Goal: Task Accomplishment & Management: Manage account settings

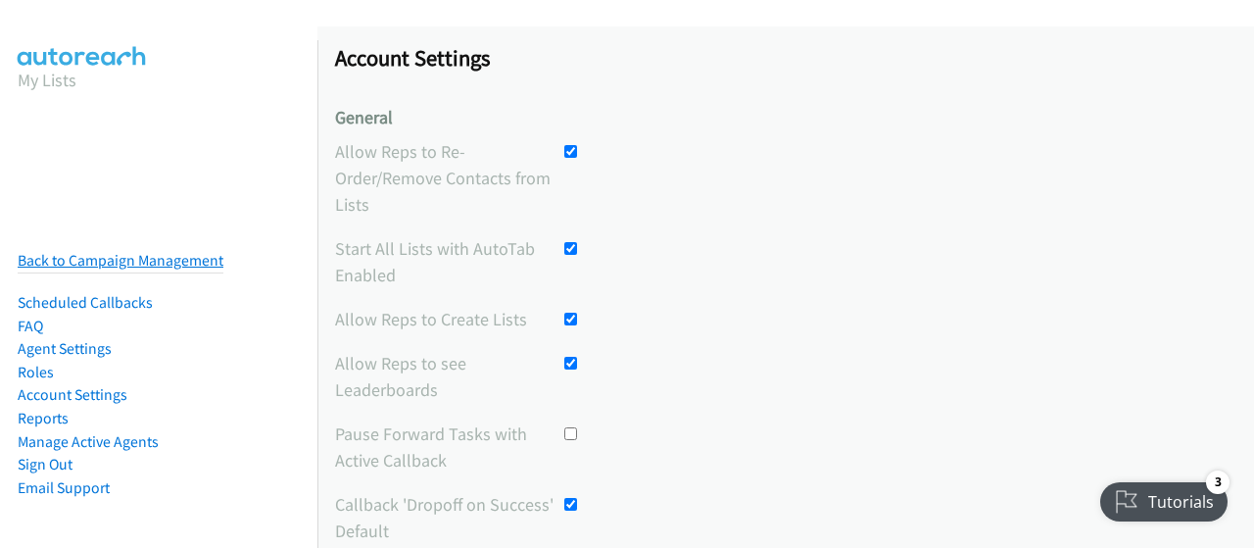
click at [87, 260] on link "Back to Campaign Management" at bounding box center [121, 260] width 206 height 19
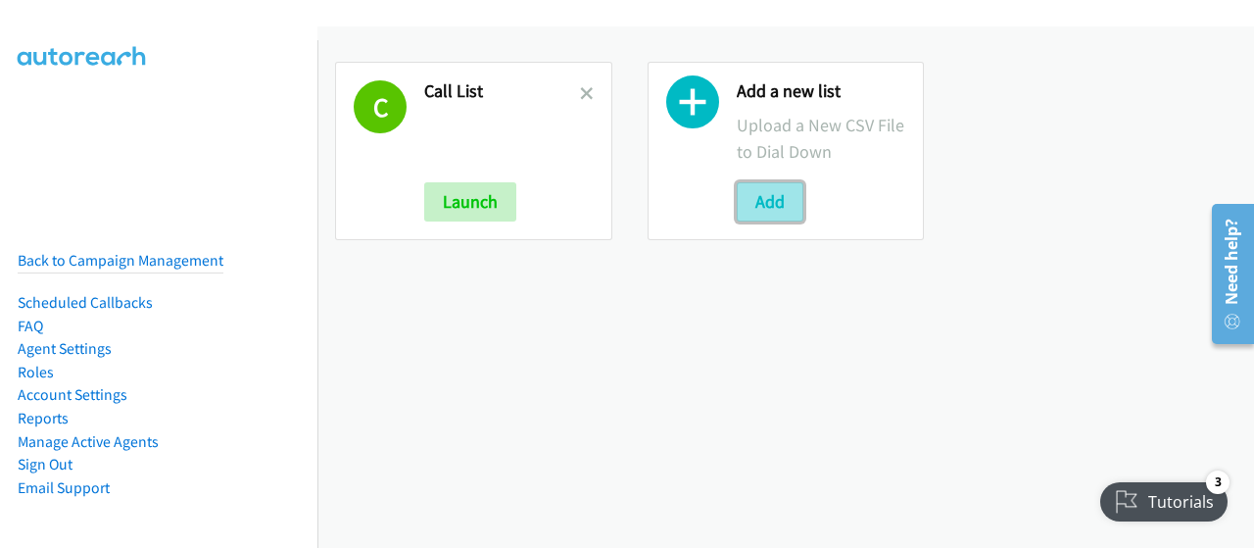
click at [757, 197] on button "Add" at bounding box center [770, 201] width 67 height 39
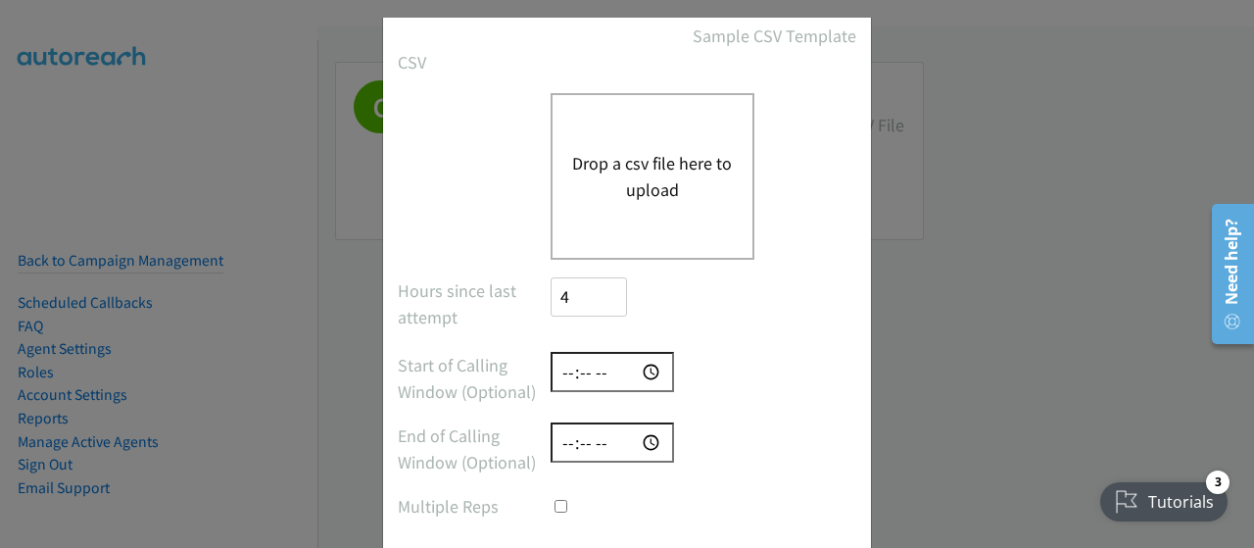
scroll to position [118, 0]
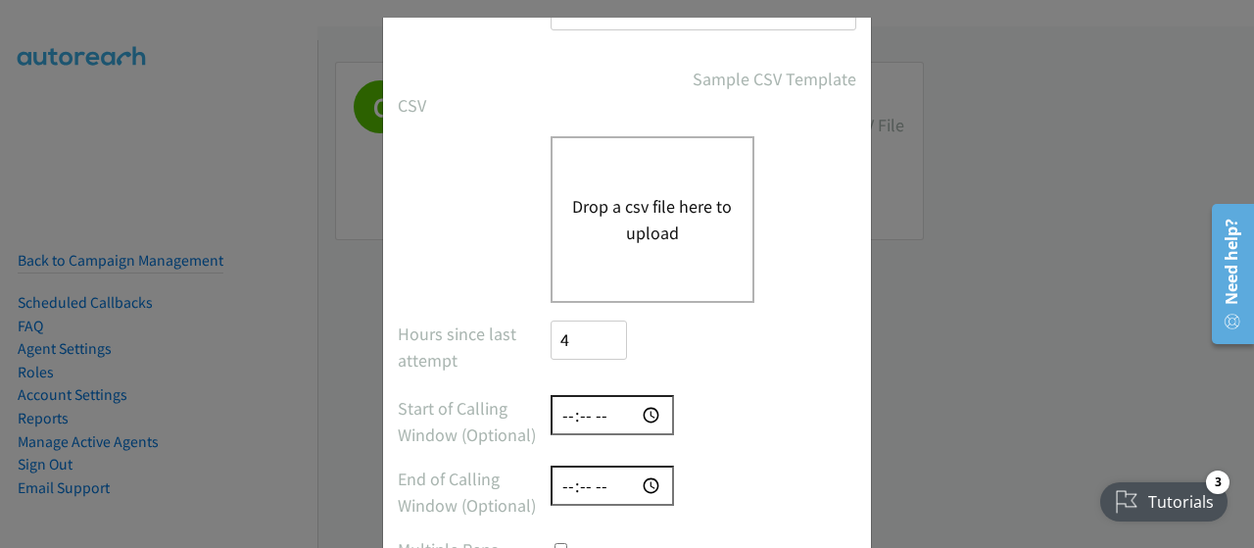
click at [628, 207] on button "Drop a csv file here to upload" at bounding box center [652, 219] width 161 height 53
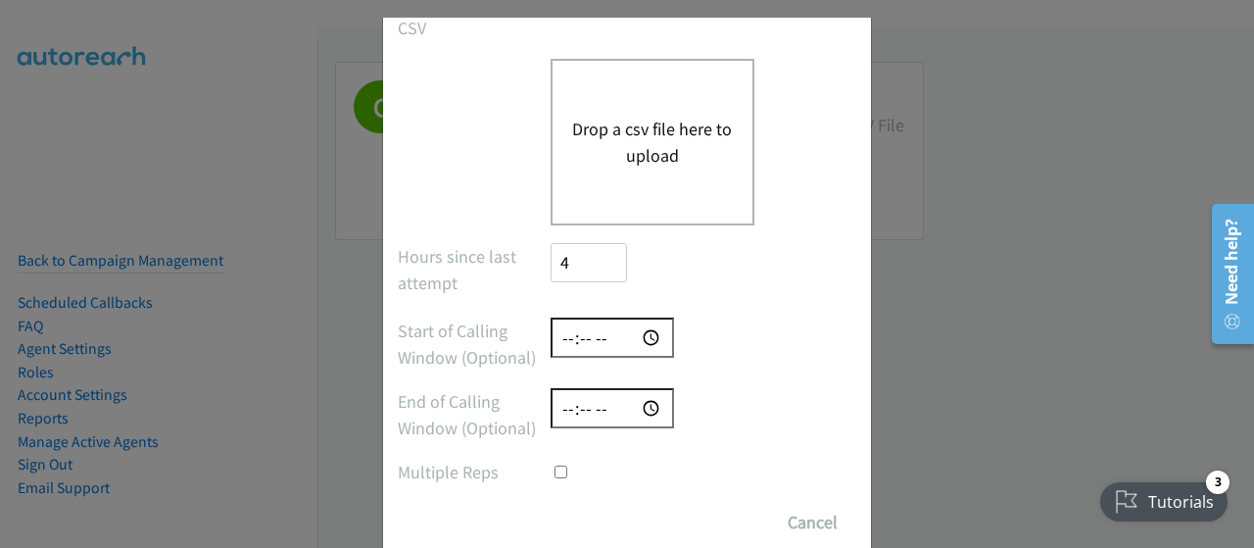
scroll to position [251, 0]
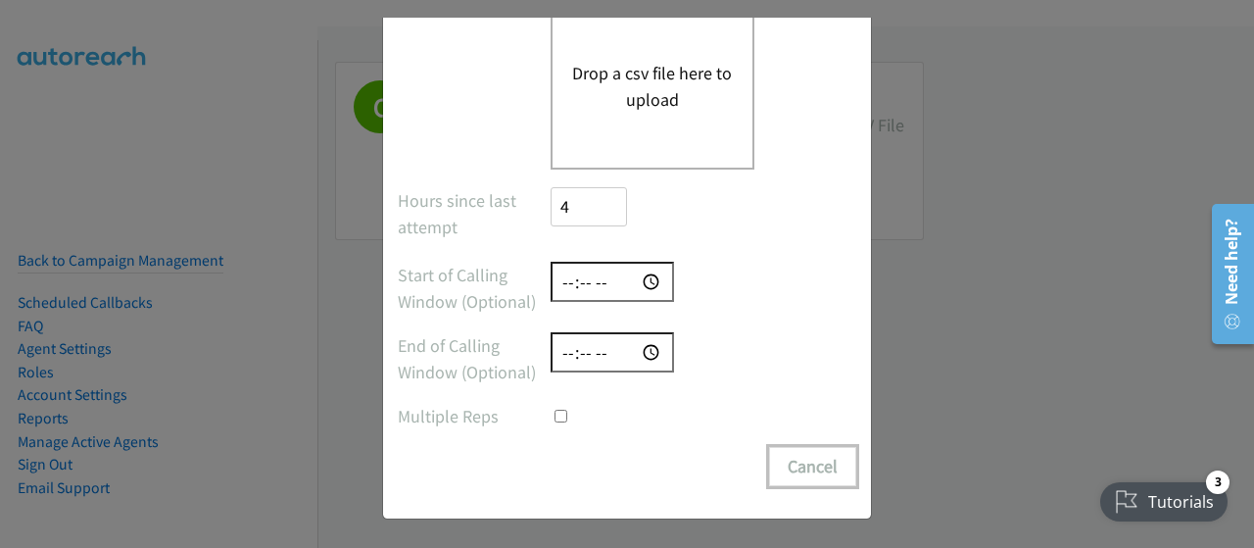
click at [826, 463] on button "Cancel" at bounding box center [812, 466] width 87 height 39
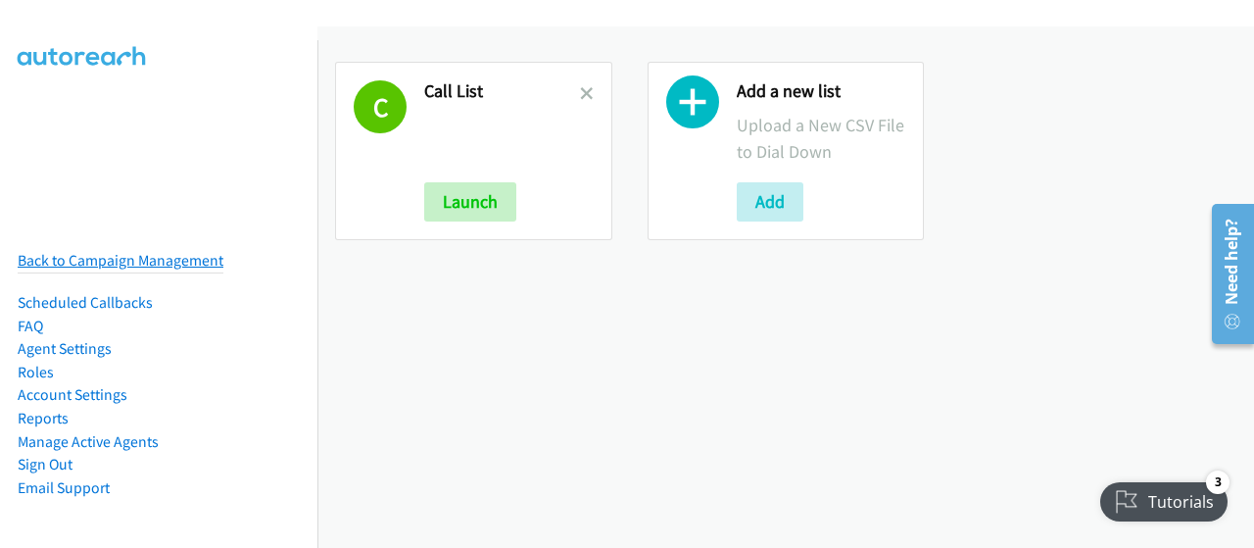
click at [195, 257] on link "Back to Campaign Management" at bounding box center [121, 260] width 206 height 19
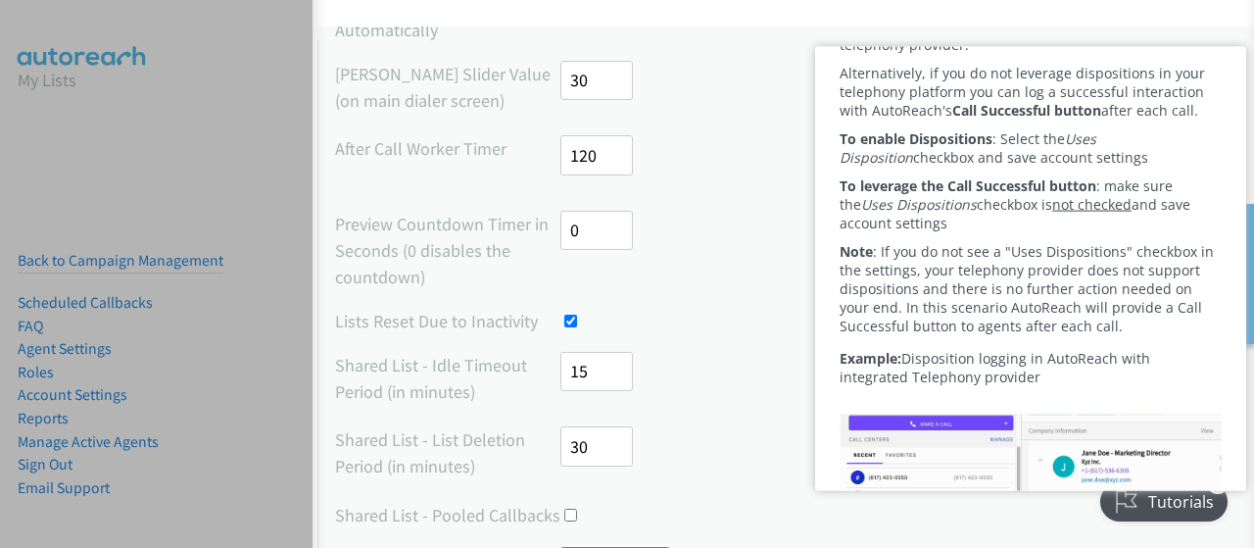
scroll to position [259, 0]
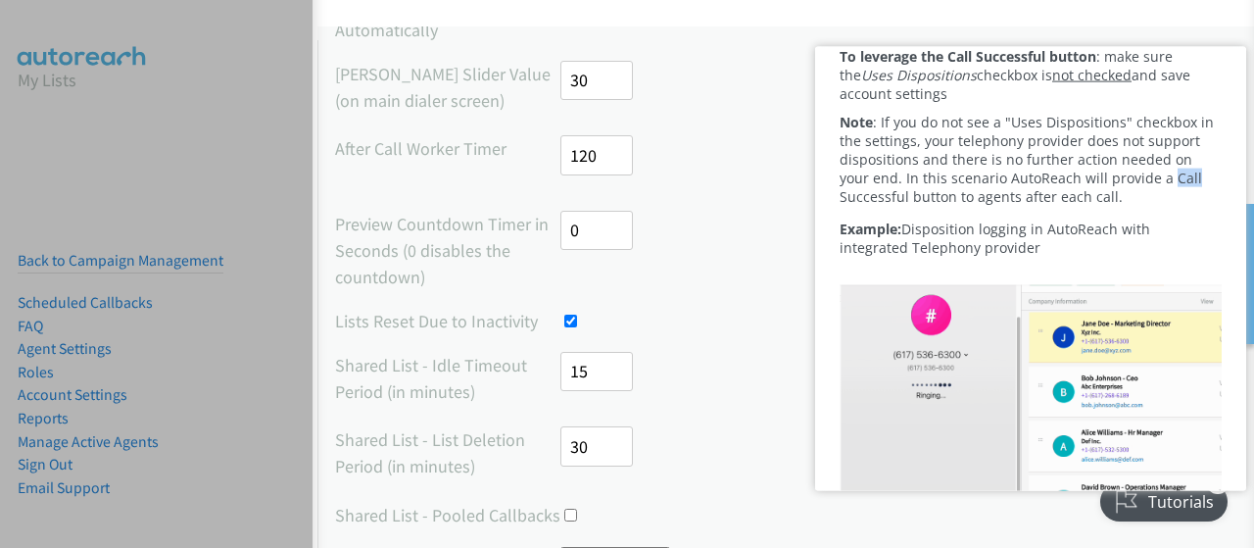
drag, startPoint x: 1137, startPoint y: 225, endPoint x: 1153, endPoint y: 224, distance: 16.7
click at [1153, 205] on span "Note : If you do not see a "Uses Dispositions" checkbox in the settings, your t…" at bounding box center [1027, 158] width 374 height 93
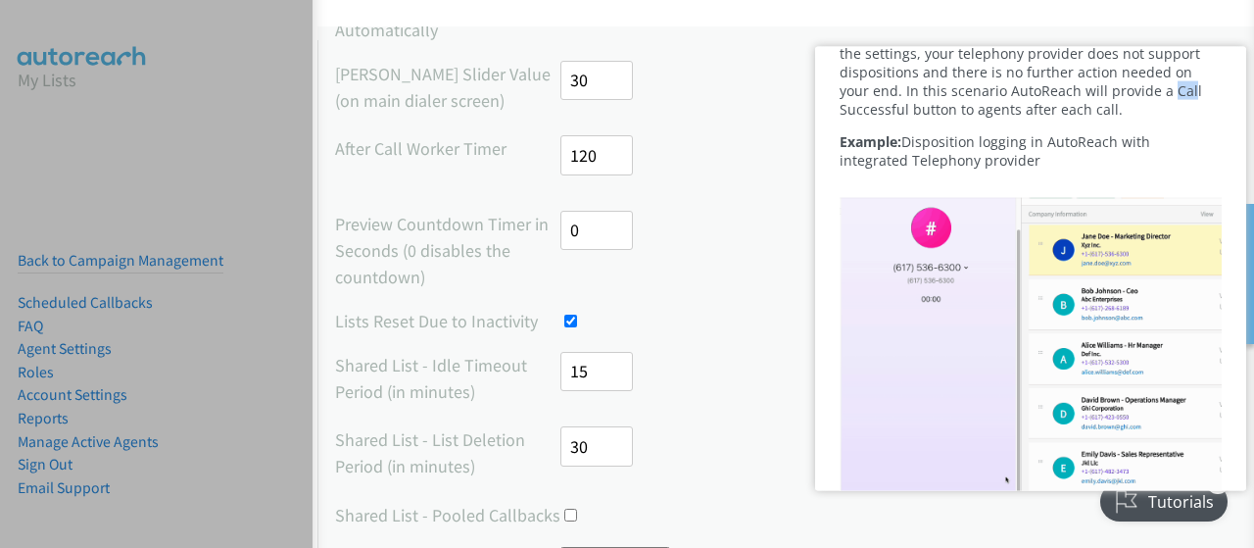
scroll to position [388, 0]
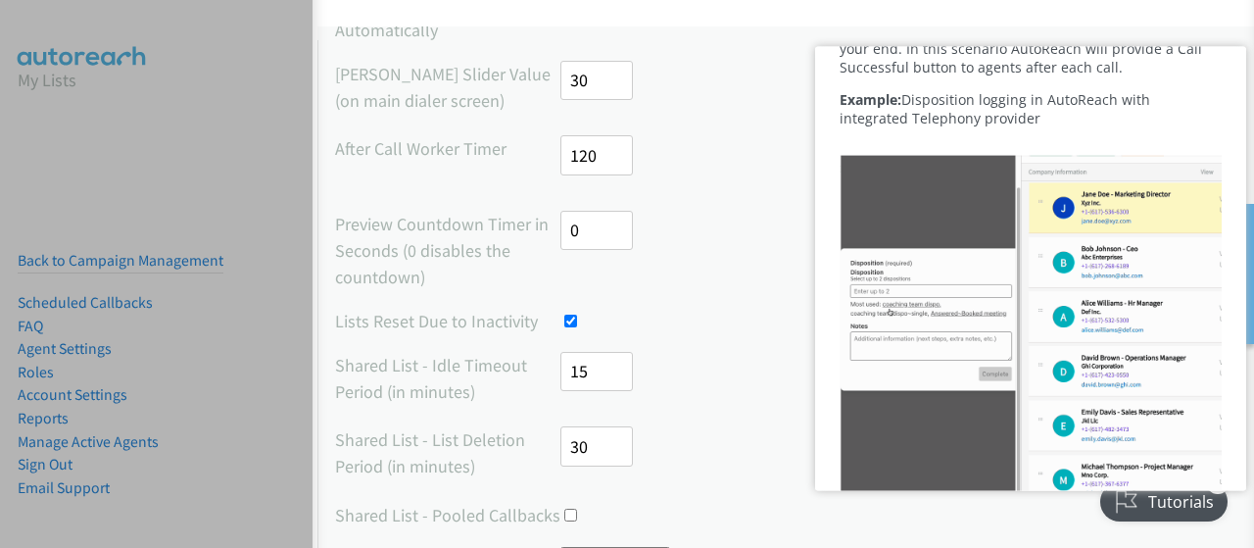
click at [1120, 75] on div "Note : If you do not see a "Uses Dispositions" checkbox in the settings, your t…" at bounding box center [1031, 28] width 382 height 93
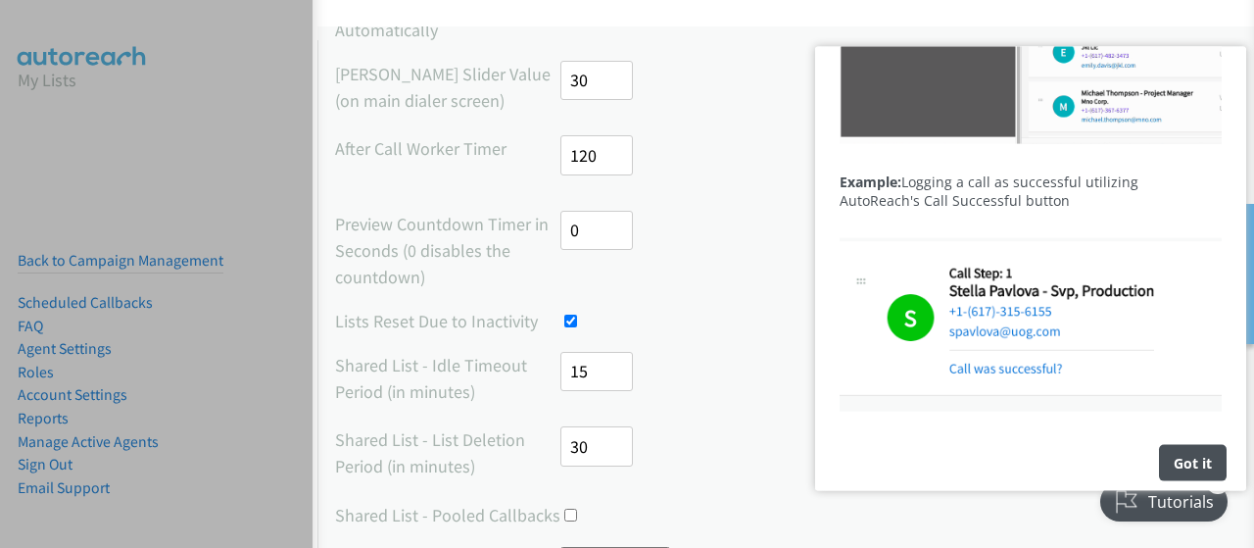
scroll to position [813, 0]
click at [1195, 466] on div "Got it" at bounding box center [1193, 462] width 68 height 36
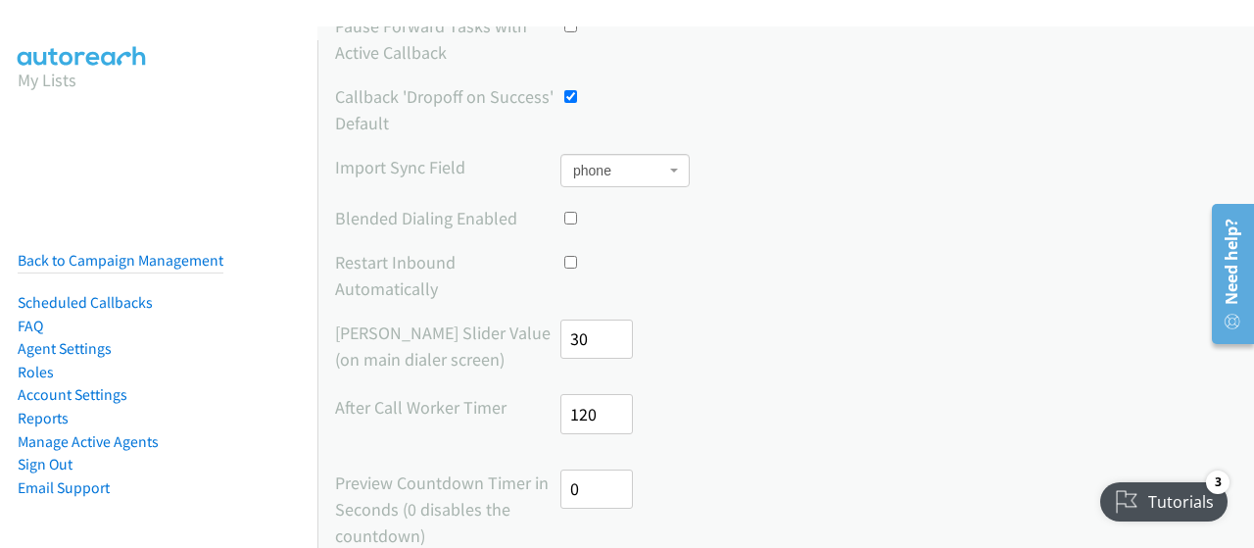
scroll to position [363, 0]
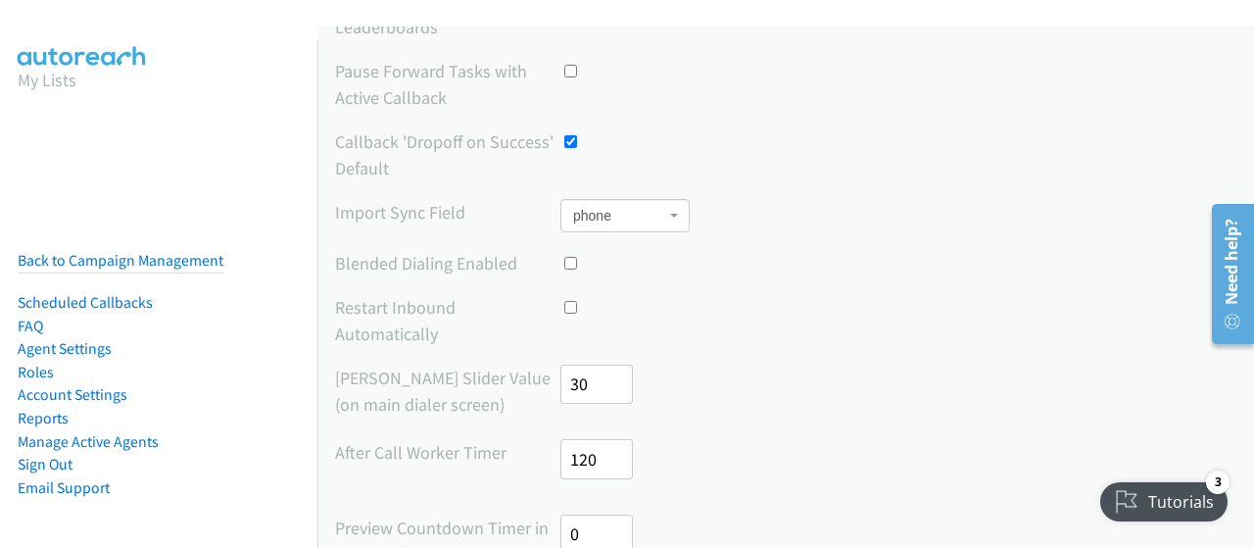
drag, startPoint x: 601, startPoint y: 409, endPoint x: 565, endPoint y: 405, distance: 35.5
click at [565, 439] on input "120" at bounding box center [597, 459] width 73 height 40
type input "90"
click at [715, 439] on div "After Call Worker Timer 90" at bounding box center [786, 468] width 902 height 58
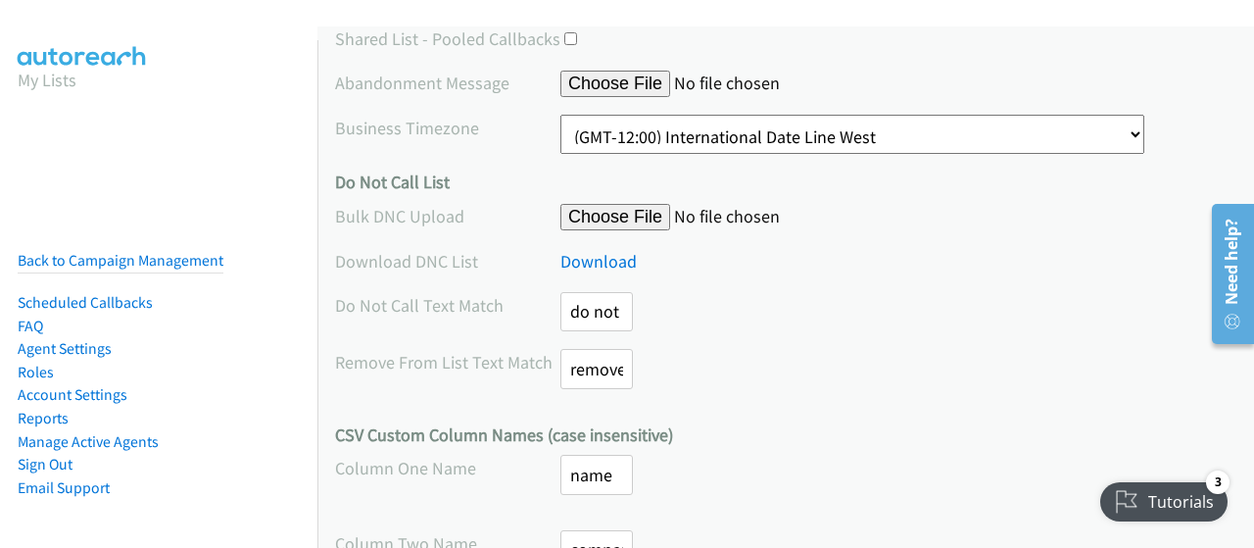
scroll to position [1296, 0]
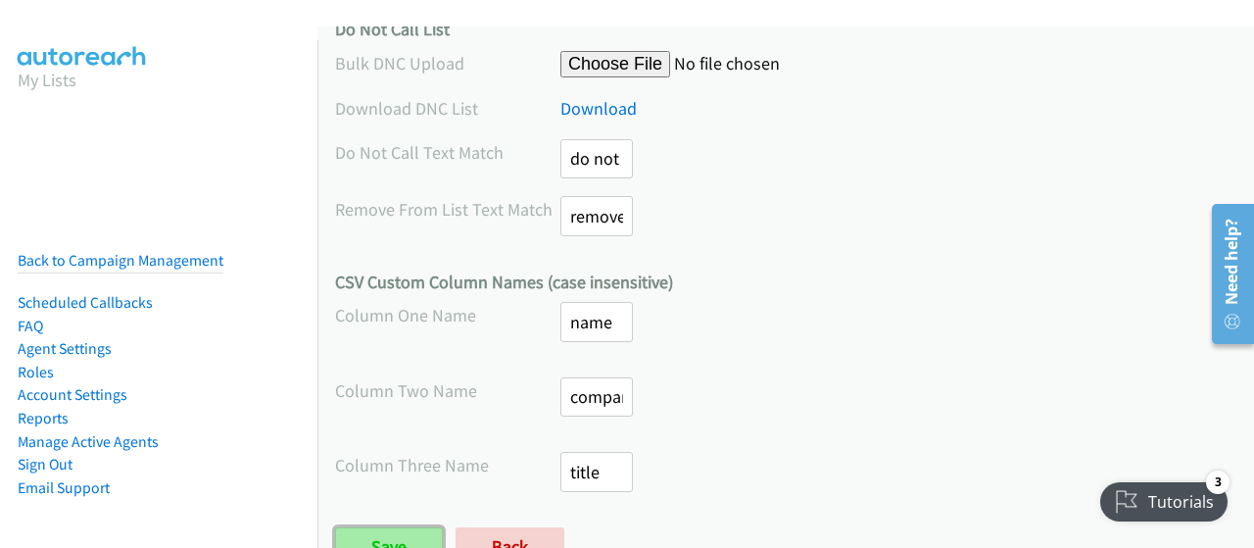
click at [371, 527] on input "Save" at bounding box center [389, 546] width 108 height 39
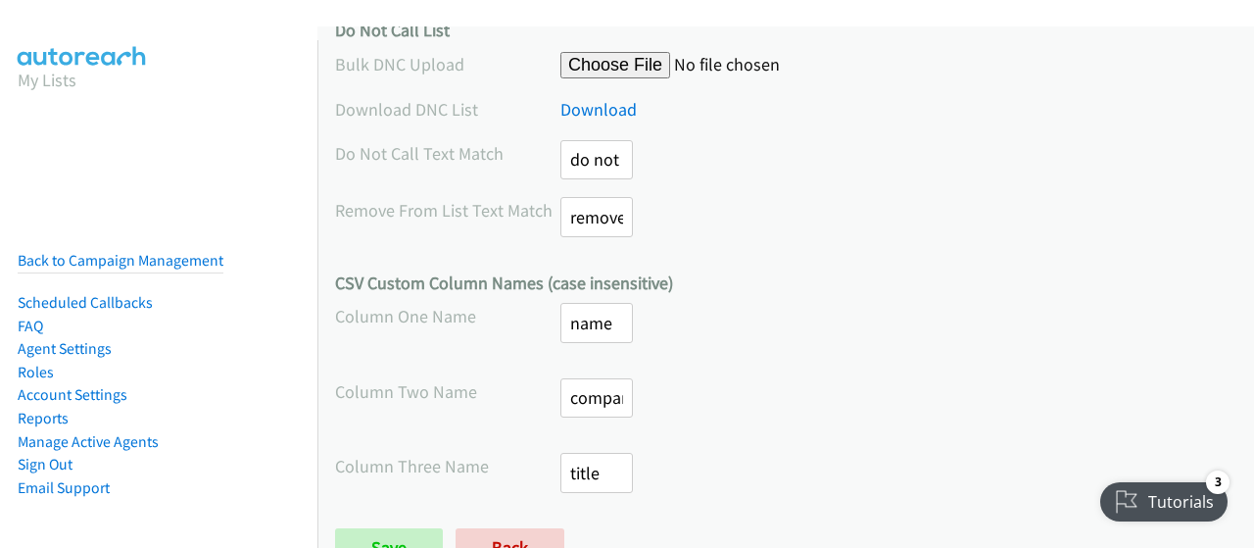
scroll to position [1296, 0]
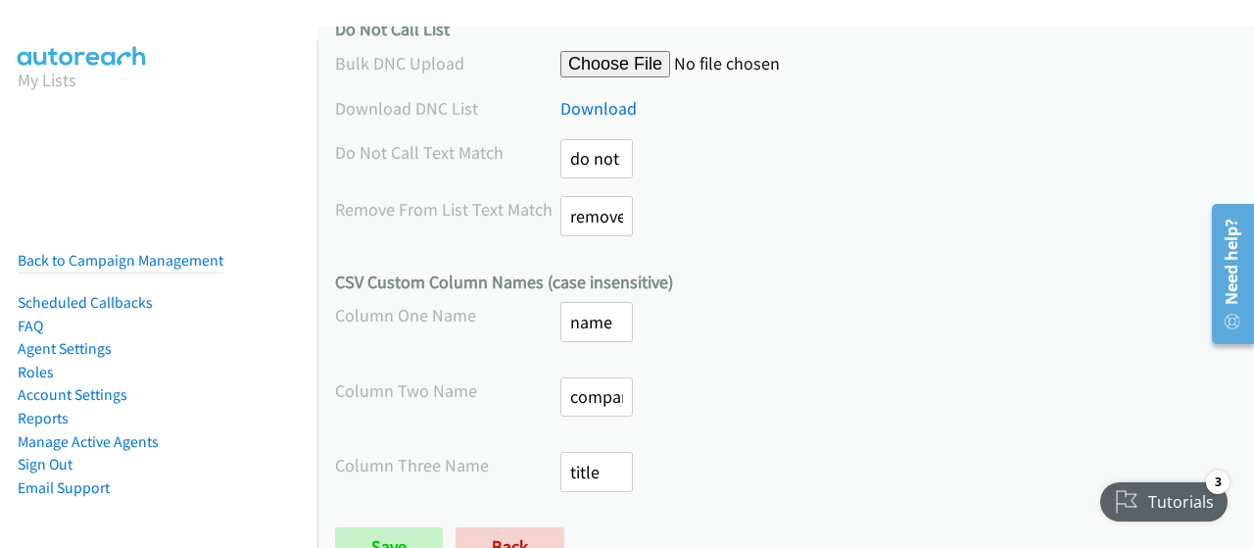
click at [1134, 488] on div "Tutorials" at bounding box center [1165, 501] width 129 height 39
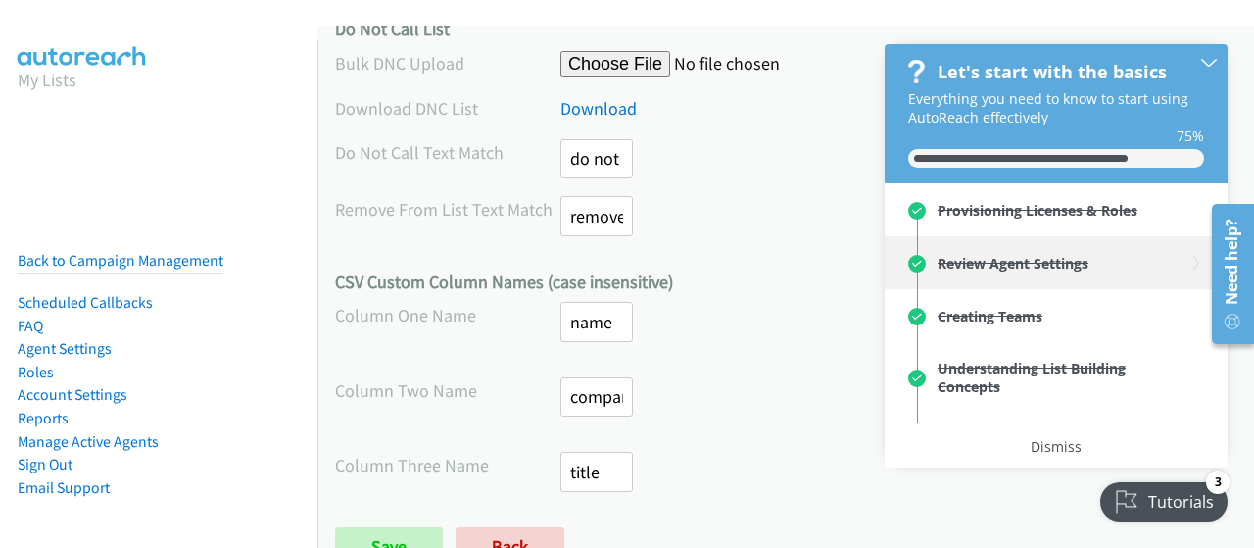
scroll to position [429, 0]
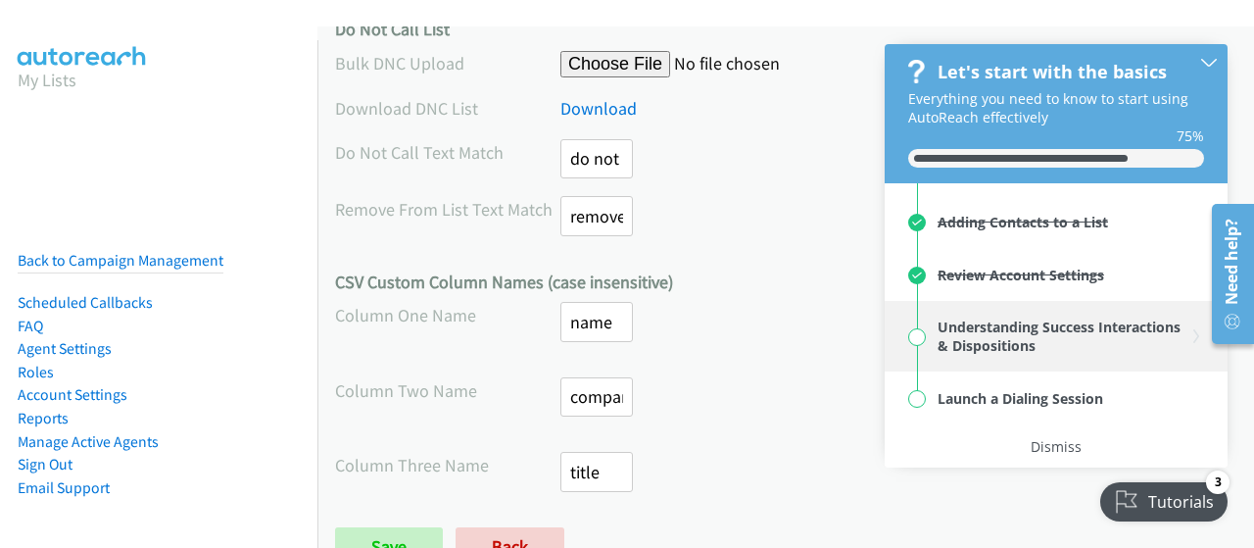
click at [1011, 348] on div "Understanding Success Interactions & Dispositions" at bounding box center [1062, 336] width 249 height 37
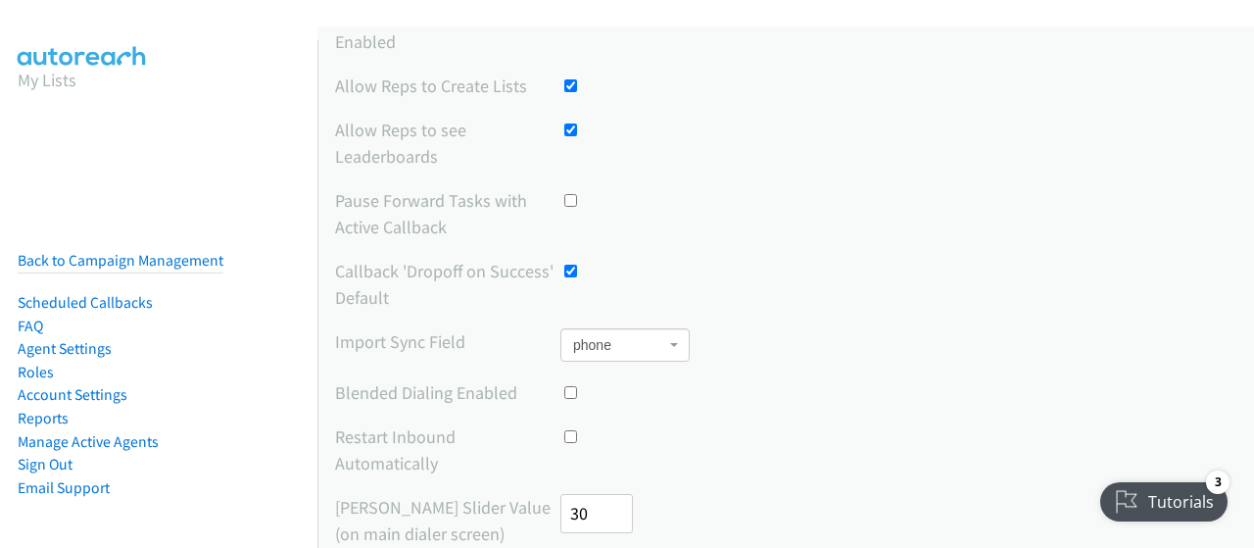
scroll to position [267, 0]
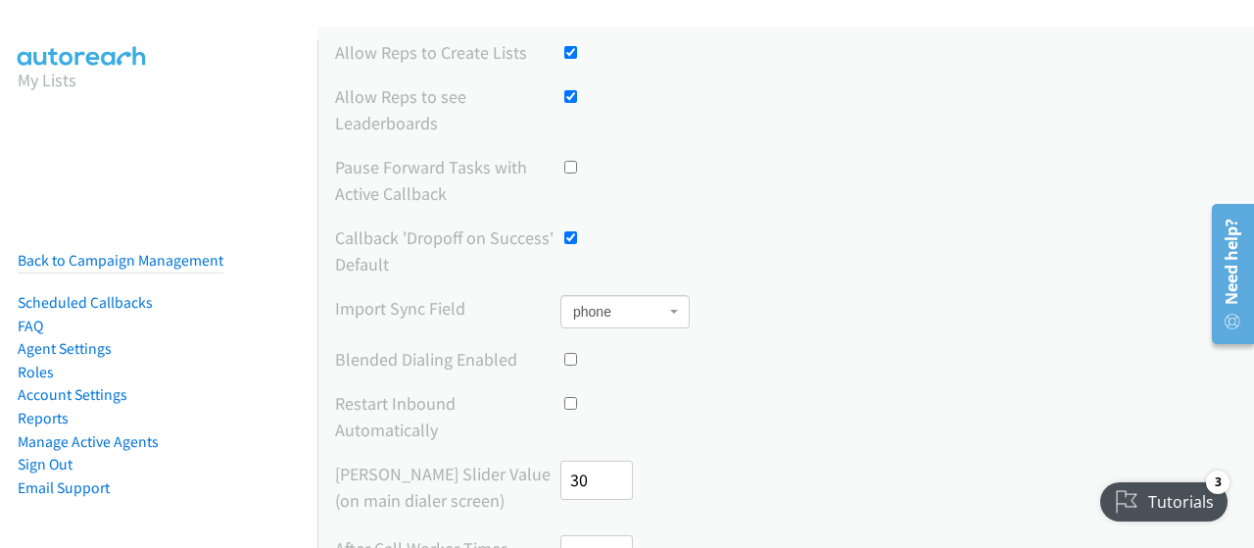
click at [569, 231] on input "checkbox" at bounding box center [570, 237] width 13 height 13
checkbox input "true"
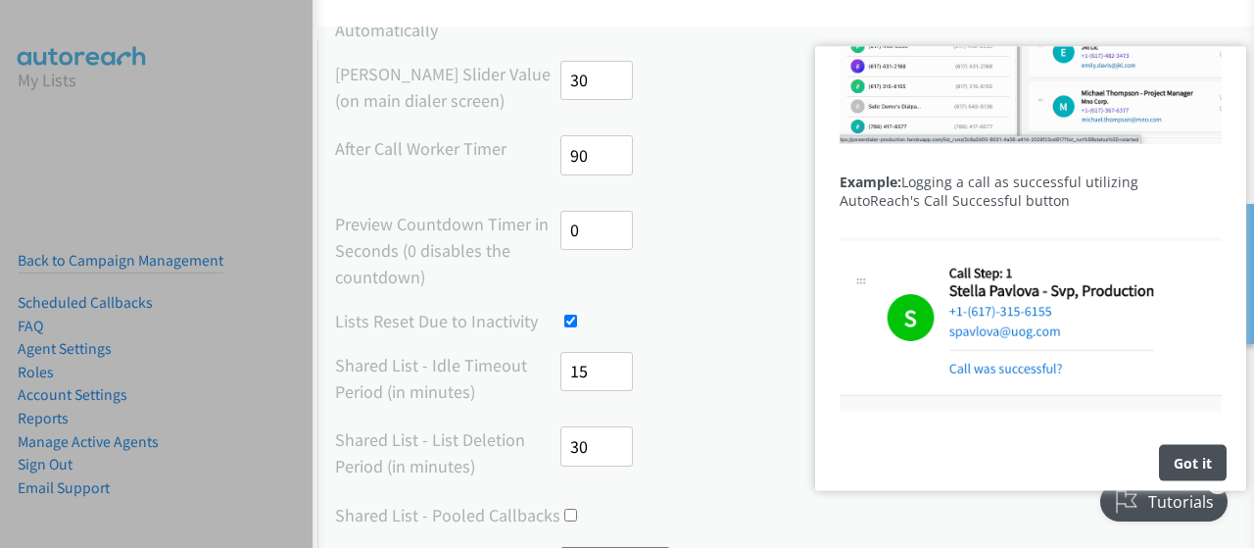
scroll to position [813, 0]
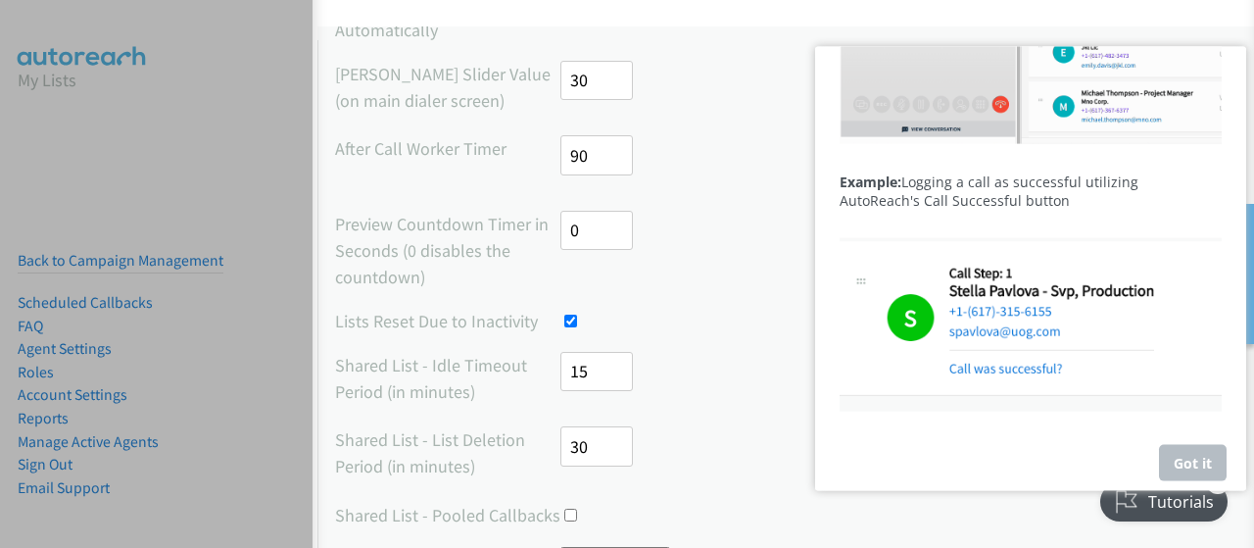
click at [1187, 454] on div "Got it" at bounding box center [1193, 462] width 68 height 36
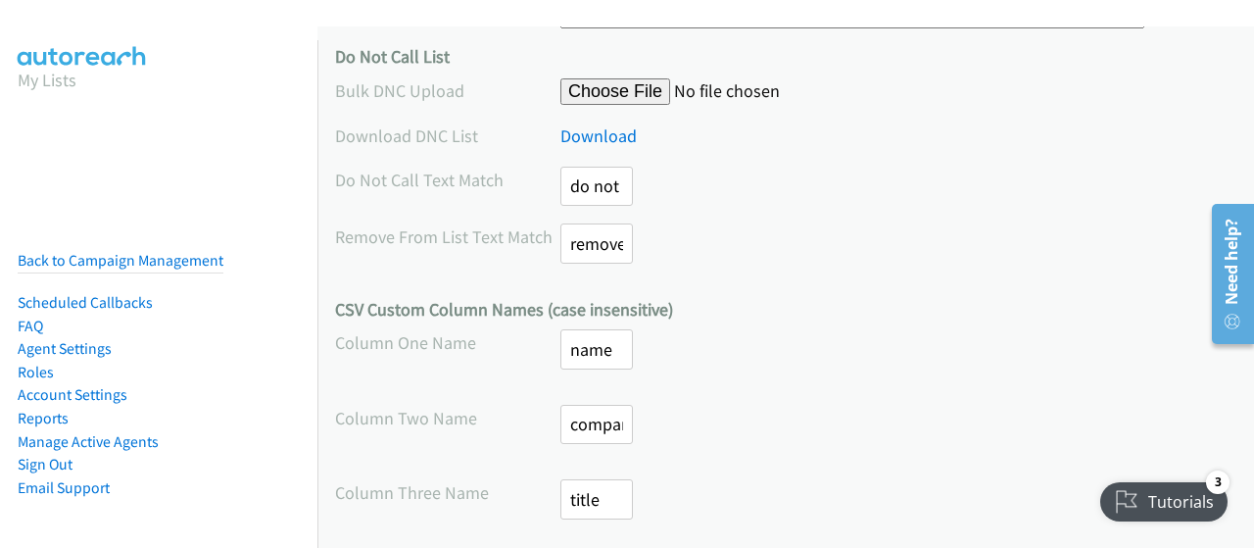
scroll to position [1296, 0]
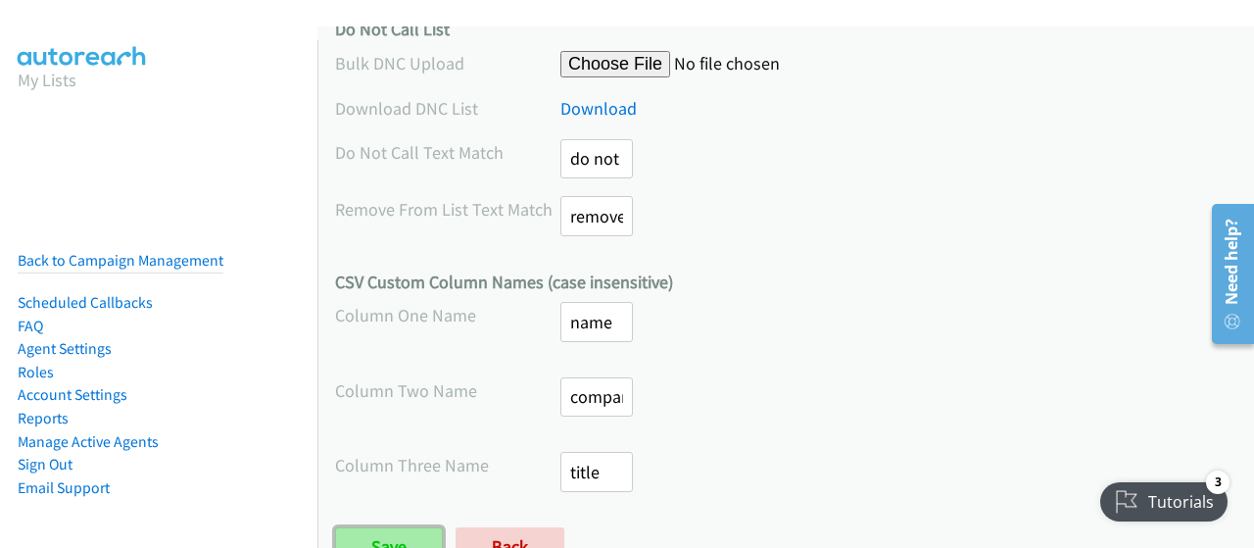
click at [395, 527] on input "Save" at bounding box center [389, 546] width 108 height 39
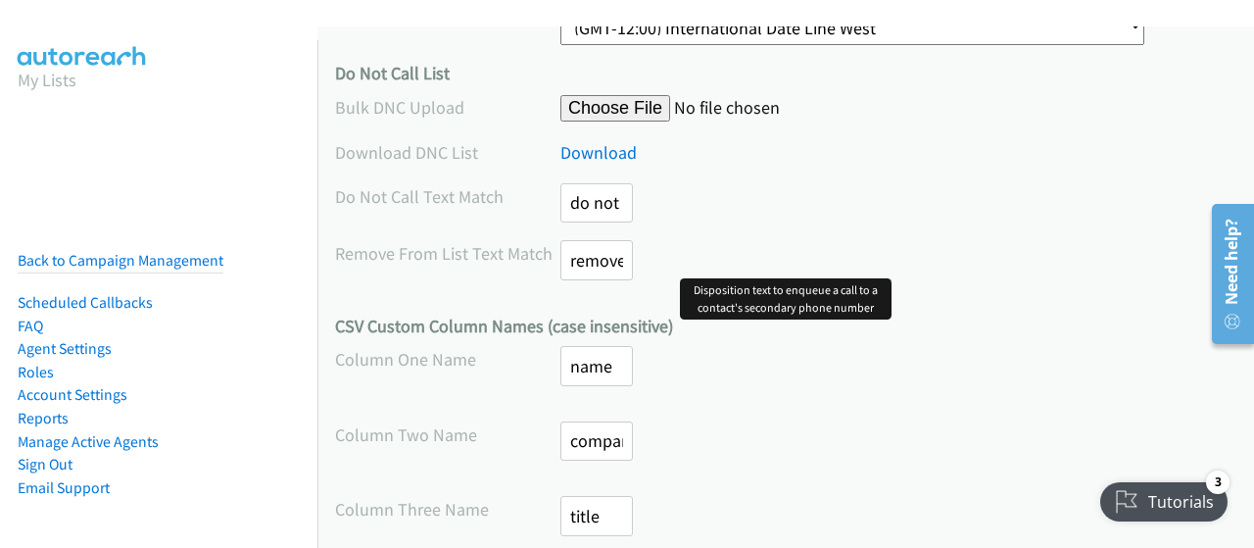
scroll to position [1296, 0]
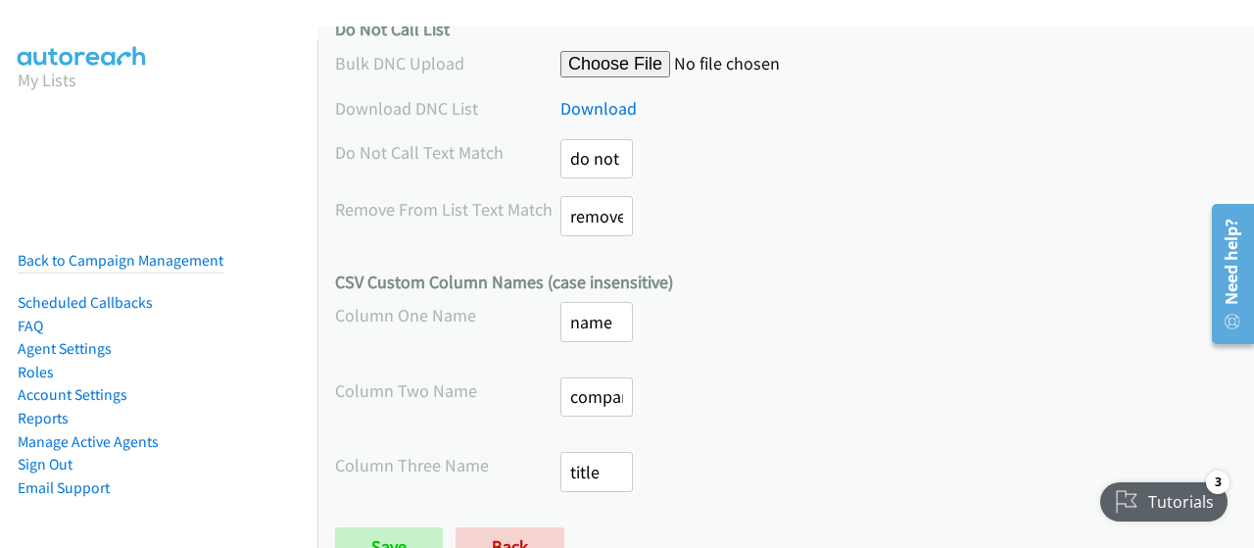
click at [1145, 501] on div "Tutorials" at bounding box center [1165, 501] width 129 height 39
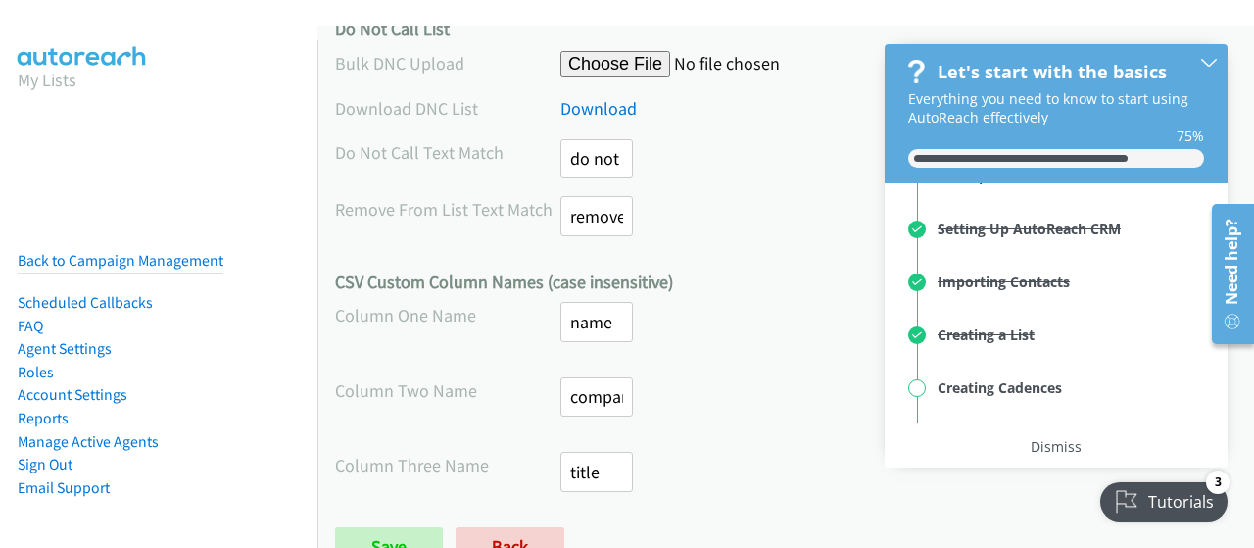
scroll to position [429, 0]
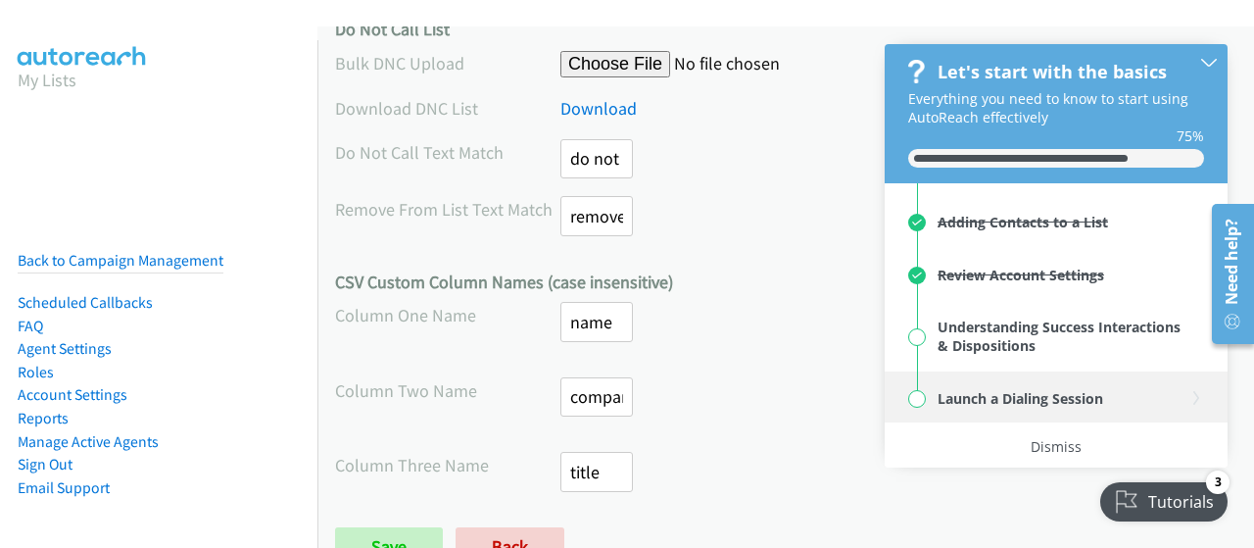
click at [1032, 401] on div "Launch a Dialing Session" at bounding box center [1021, 398] width 166 height 19
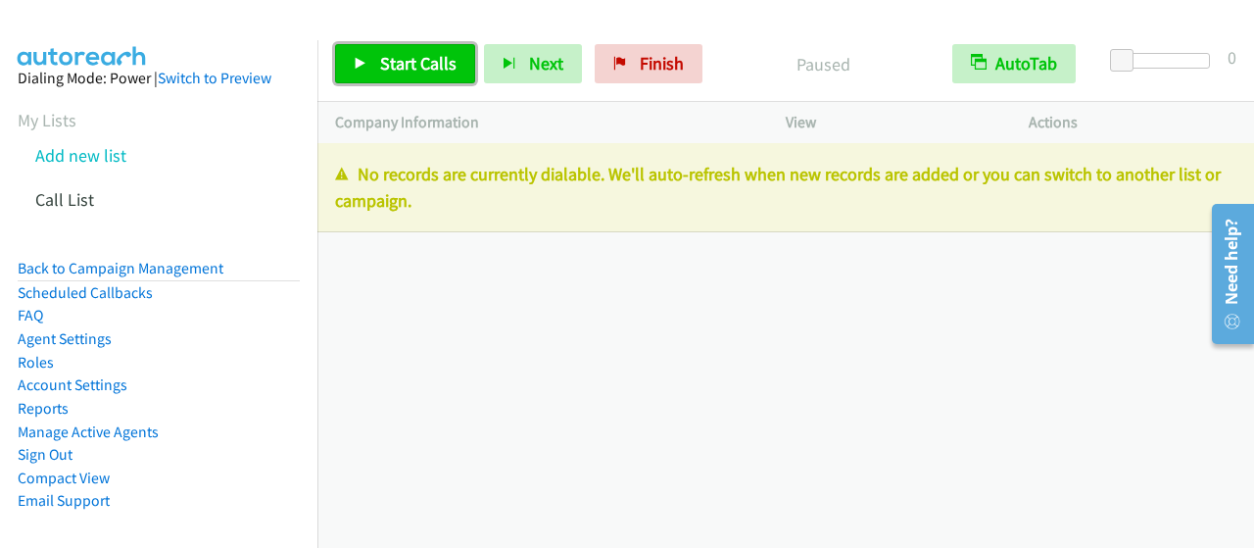
click at [394, 66] on span "Start Calls" at bounding box center [418, 63] width 76 height 23
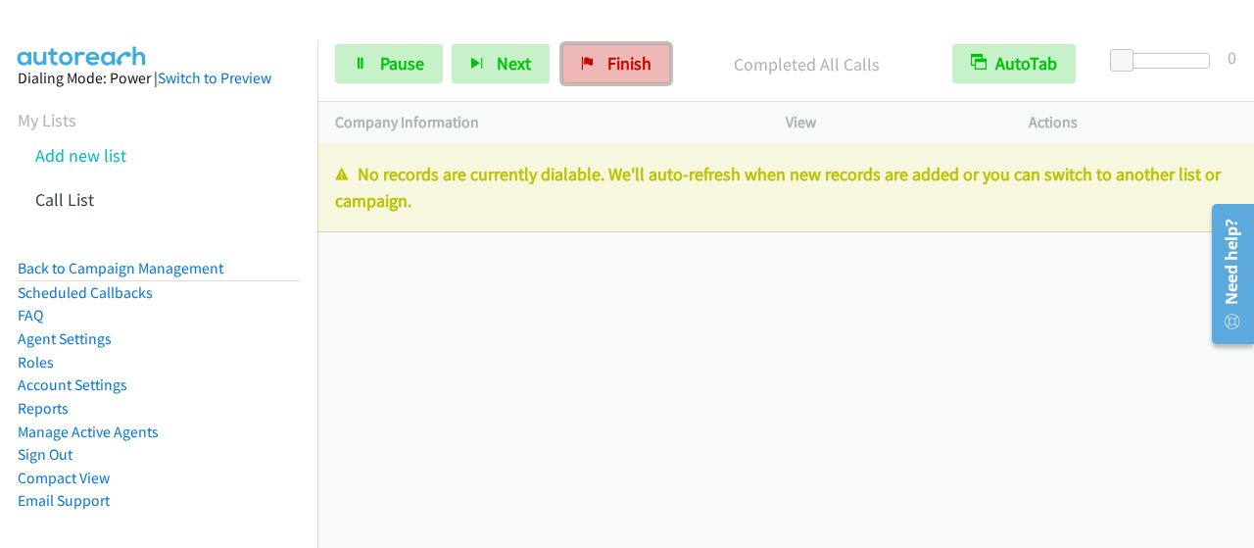
click at [583, 56] on link "Finish" at bounding box center [617, 63] width 108 height 39
